Goal: Navigation & Orientation: Find specific page/section

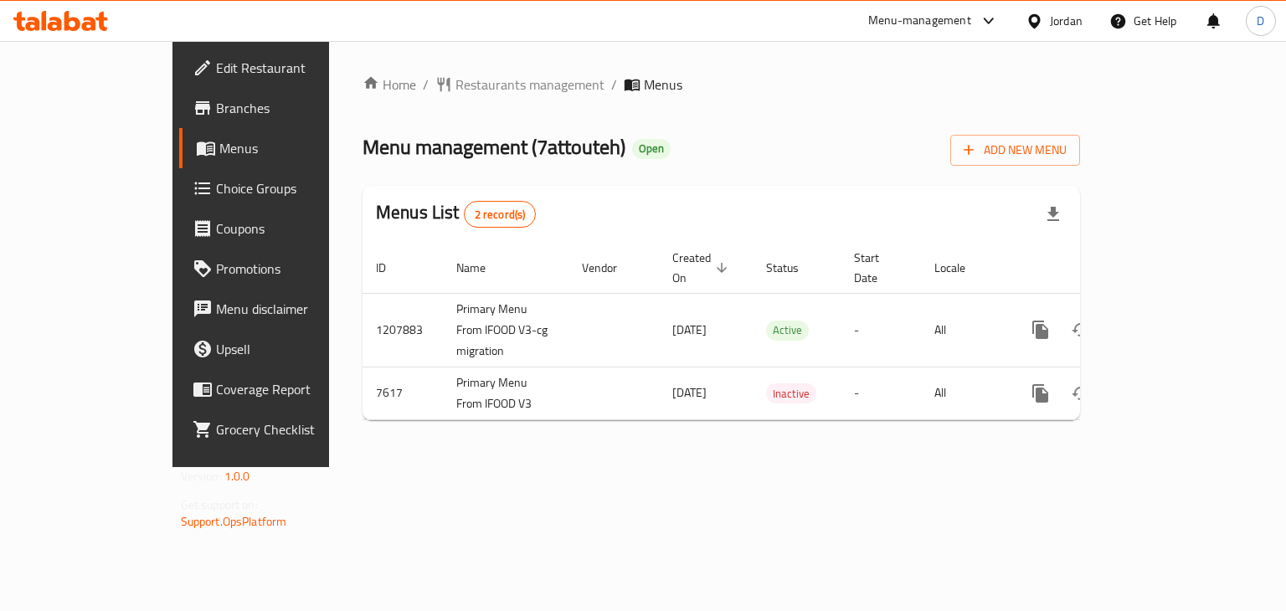
click at [1065, 31] on div "Jordan" at bounding box center [1054, 21] width 84 height 40
click at [1054, 15] on div "Jordan" at bounding box center [1066, 21] width 33 height 18
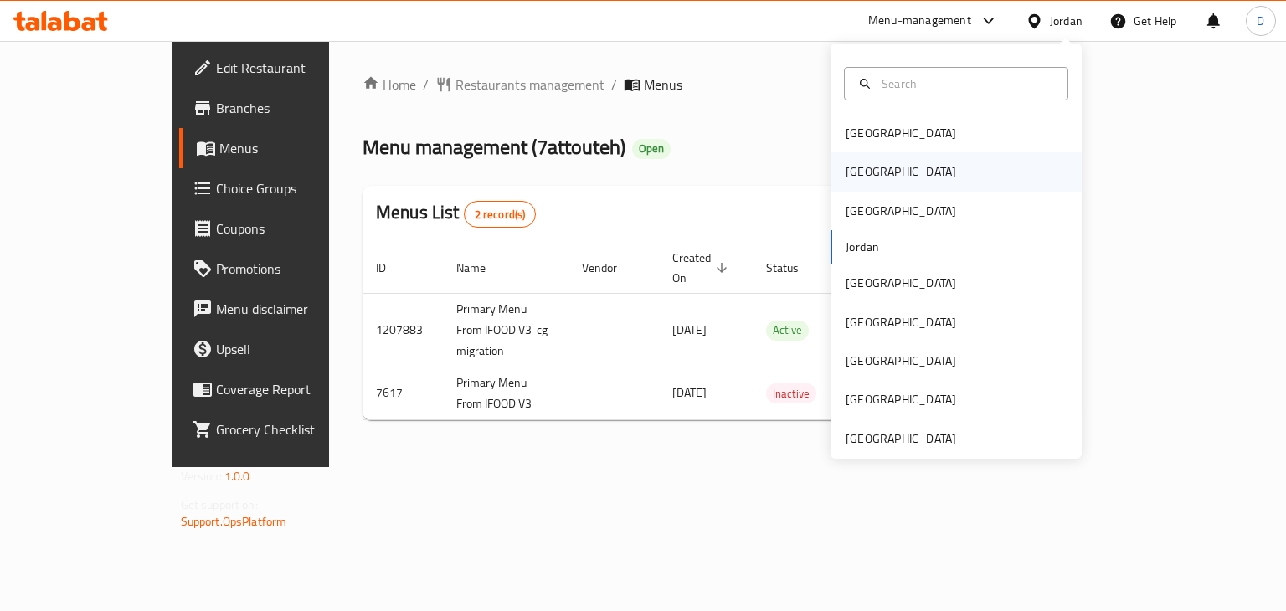
click at [885, 183] on div "[GEOGRAPHIC_DATA]" at bounding box center [955, 171] width 251 height 38
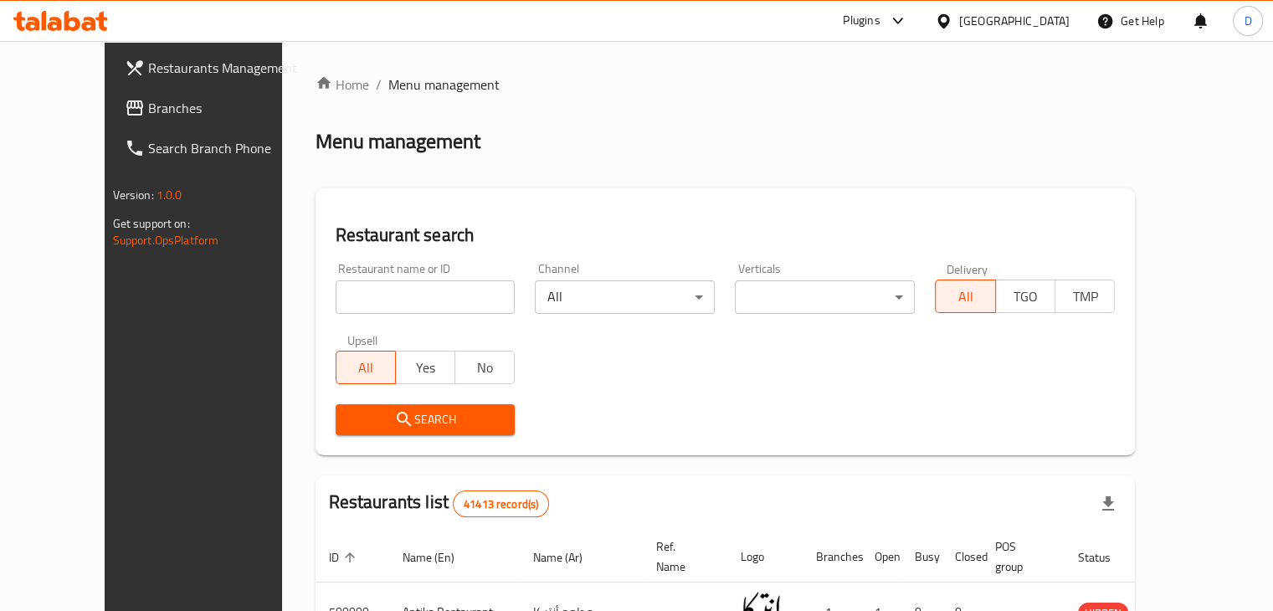
click at [148, 98] on span "Branches" at bounding box center [226, 108] width 156 height 20
